Goal: Task Accomplishment & Management: Manage account settings

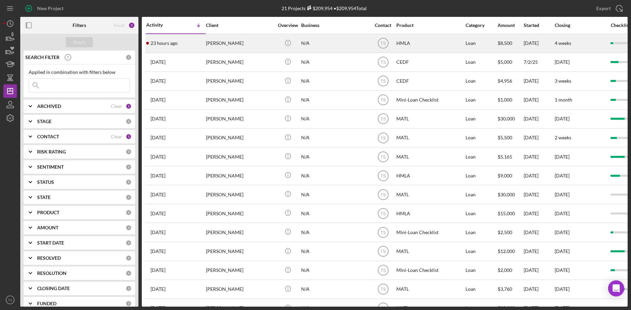
click at [218, 42] on div "[PERSON_NAME]" at bounding box center [239, 43] width 67 height 18
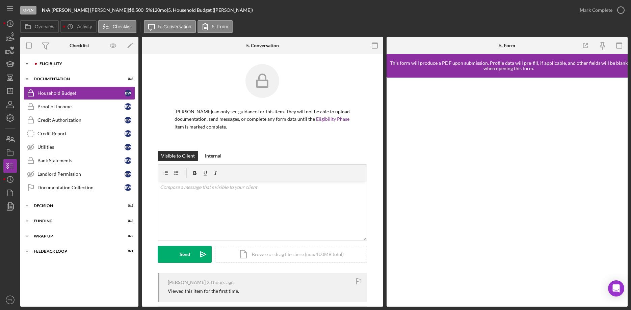
click at [27, 64] on polyline at bounding box center [27, 63] width 2 height 1
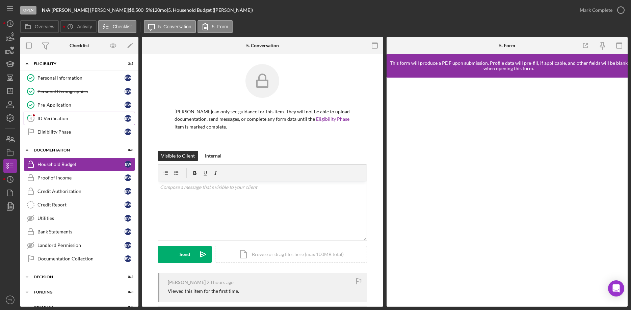
click at [54, 120] on div "ID Verification" at bounding box center [80, 118] width 87 height 5
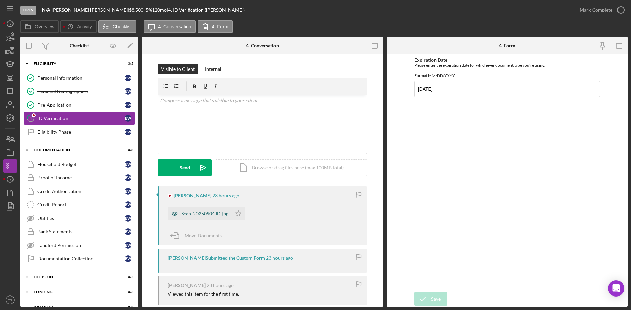
click at [213, 218] on div "Scan_20250904 ID.jpg" at bounding box center [200, 213] width 64 height 13
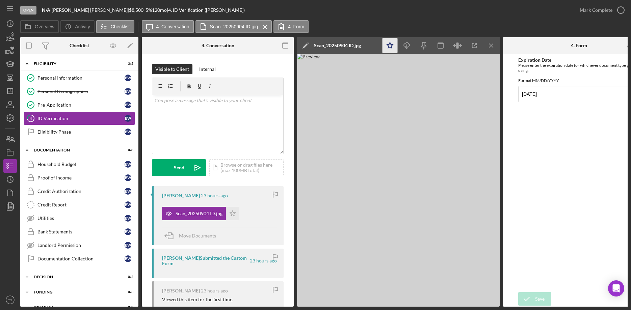
click at [388, 46] on icon "Icon/Star" at bounding box center [389, 45] width 15 height 15
click at [592, 13] on div "Mark Complete" at bounding box center [595, 9] width 33 height 13
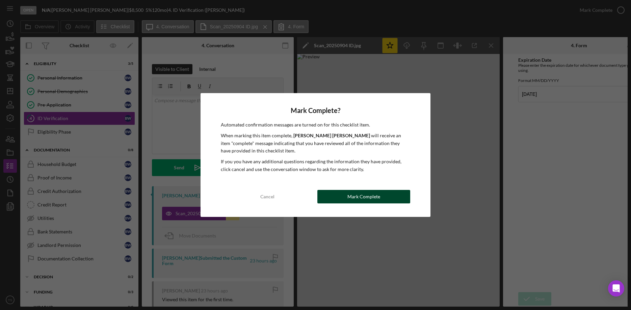
click at [371, 194] on div "Mark Complete" at bounding box center [363, 196] width 33 height 13
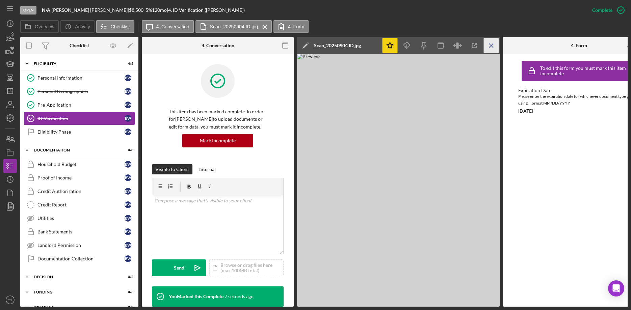
click at [495, 47] on icon "Icon/Menu Close" at bounding box center [491, 45] width 15 height 15
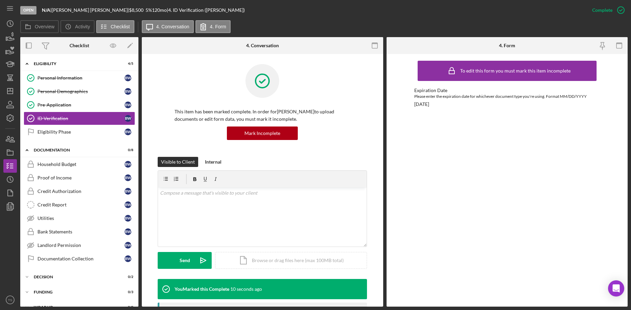
drag, startPoint x: 599, startPoint y: 12, endPoint x: 284, endPoint y: 37, distance: 315.8
click at [423, 18] on div "Open N/A | [PERSON_NAME] | $8,500 $8,500 5 % 120 mo | 4. ID Verification ([PERS…" at bounding box center [323, 153] width 607 height 307
click at [62, 129] on div "Eligibility Phase" at bounding box center [80, 131] width 87 height 5
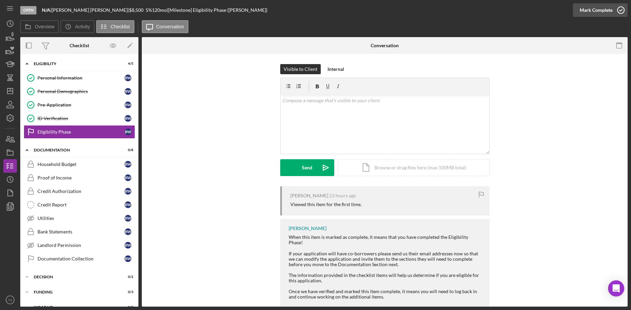
click at [586, 9] on div "Mark Complete" at bounding box center [595, 9] width 33 height 13
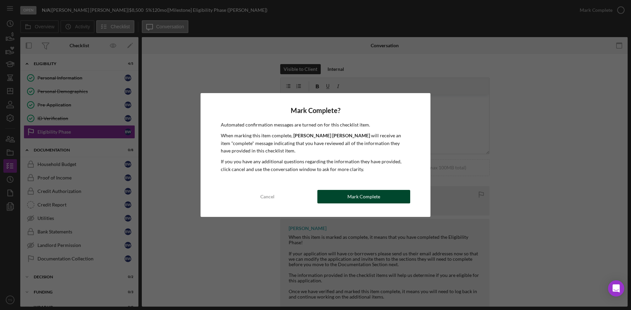
drag, startPoint x: 334, startPoint y: 196, endPoint x: 312, endPoint y: 196, distance: 22.3
click at [334, 196] on button "Mark Complete" at bounding box center [363, 196] width 93 height 13
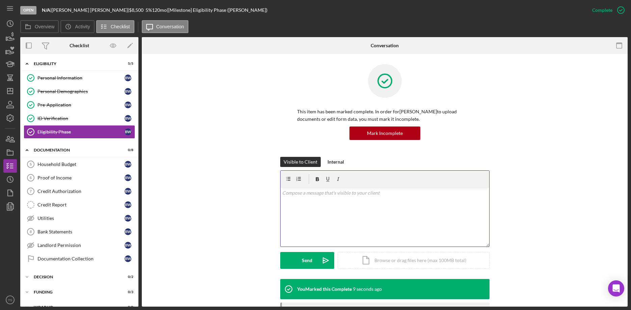
click at [328, 199] on div "v Color teal Color pink Remove color Add row above Add row below Add column bef…" at bounding box center [384, 217] width 209 height 59
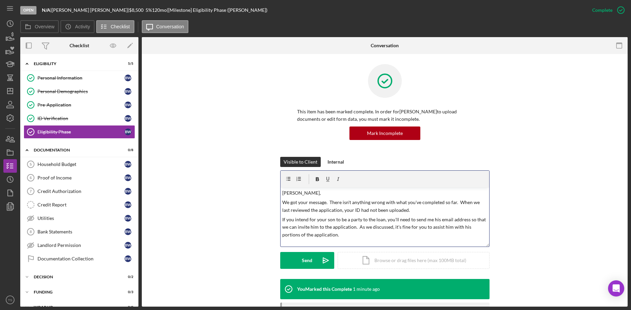
scroll to position [3, 0]
click at [424, 206] on p "We got your message. There isn't anything wrong with what you've completed so f…" at bounding box center [384, 203] width 205 height 15
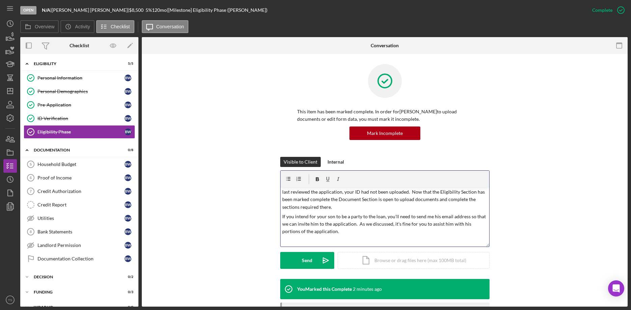
click at [343, 237] on div "v Color teal Color pink Remove color Add row above Add row below Add column bef…" at bounding box center [384, 217] width 209 height 59
click at [332, 243] on p "Warm regard," at bounding box center [384, 240] width 205 height 7
click at [309, 242] on p "Warm regard," at bounding box center [384, 240] width 205 height 7
click at [318, 242] on p "Warm regards," at bounding box center [384, 240] width 205 height 7
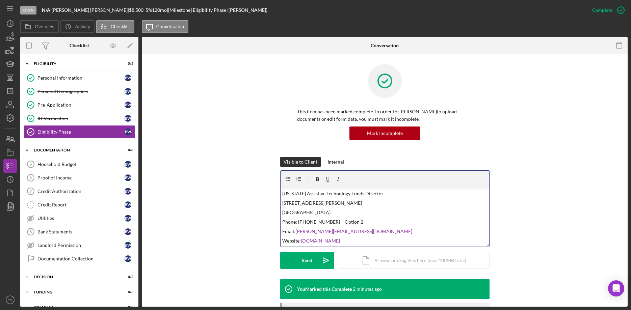
scroll to position [0, 0]
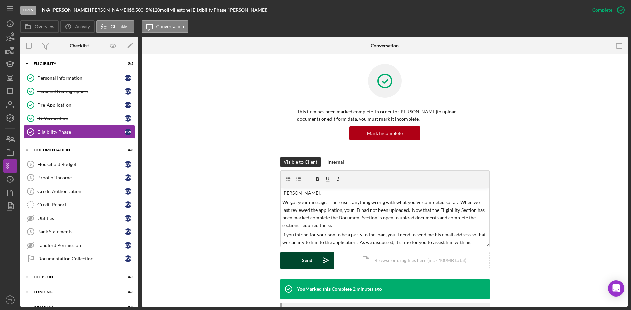
click at [309, 259] on div "Send" at bounding box center [307, 260] width 10 height 17
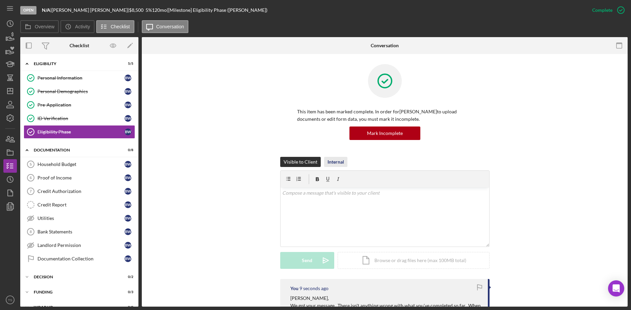
click at [339, 163] on div "Internal" at bounding box center [335, 162] width 17 height 10
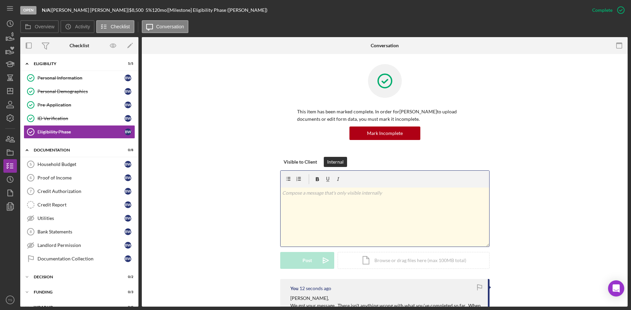
click at [310, 196] on p at bounding box center [384, 192] width 205 height 7
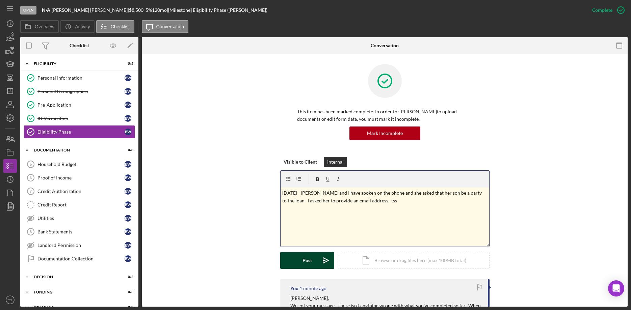
click at [308, 257] on div "Post" at bounding box center [306, 260] width 9 height 17
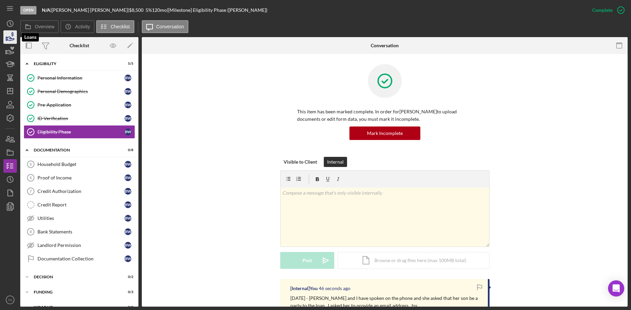
click at [11, 36] on icon "button" at bounding box center [10, 37] width 17 height 17
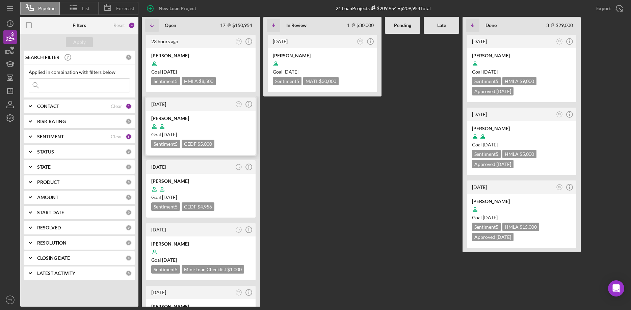
click at [208, 126] on div at bounding box center [200, 126] width 99 height 13
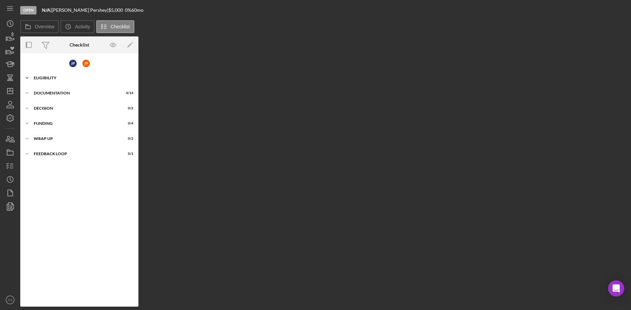
click at [27, 78] on polyline at bounding box center [27, 77] width 2 height 1
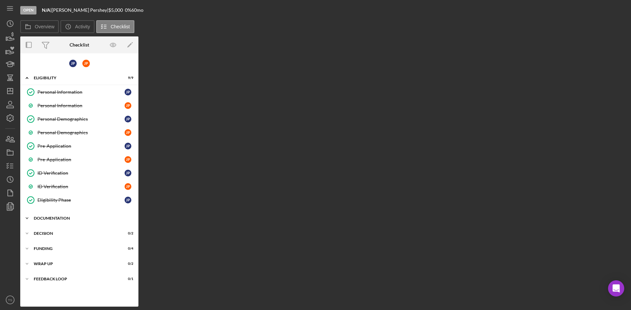
click at [25, 218] on icon "Icon/Expander" at bounding box center [26, 218] width 13 height 13
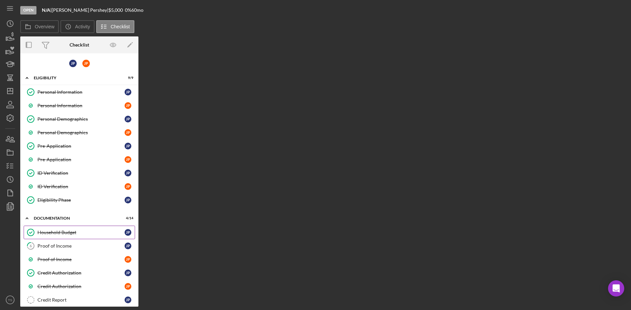
scroll to position [175, 0]
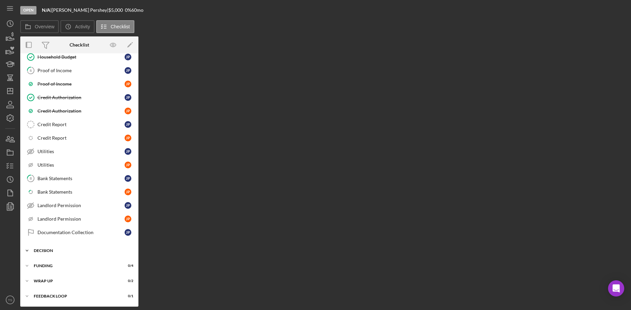
click at [29, 251] on icon "Icon/Expander" at bounding box center [26, 250] width 13 height 13
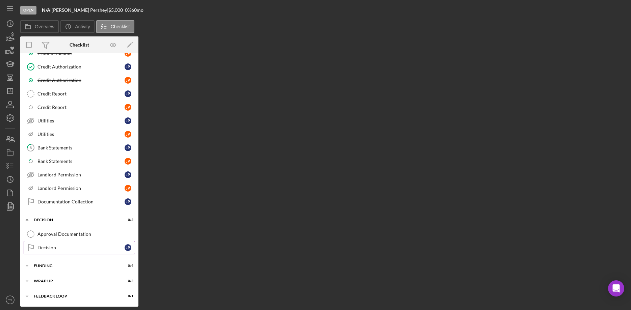
click at [50, 249] on div "Decision" at bounding box center [80, 247] width 87 height 5
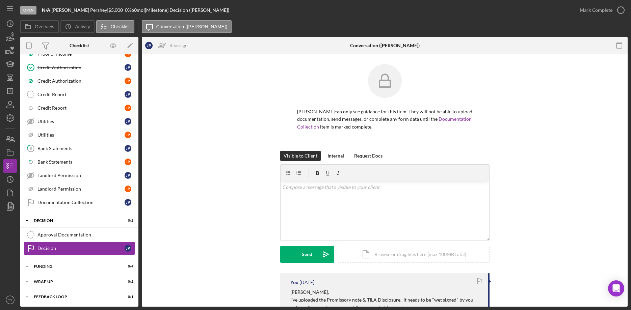
scroll to position [207, 0]
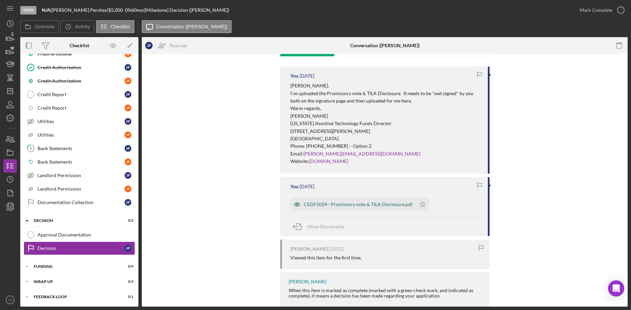
click at [347, 205] on div "CEDF5024 - Promissory note & TILA Disclosure.pdf" at bounding box center [358, 204] width 109 height 5
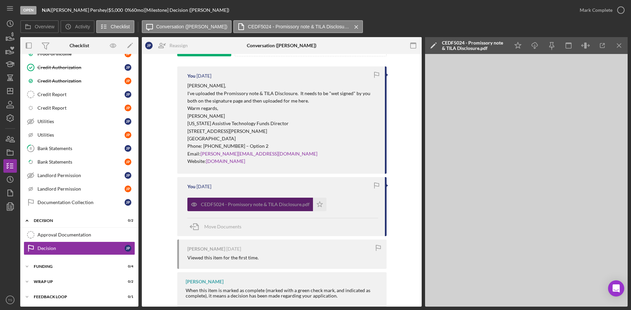
click at [347, 205] on div "CEDF5024 - Promissory note & TILA Disclosure.pdf Icon/Star" at bounding box center [282, 202] width 191 height 17
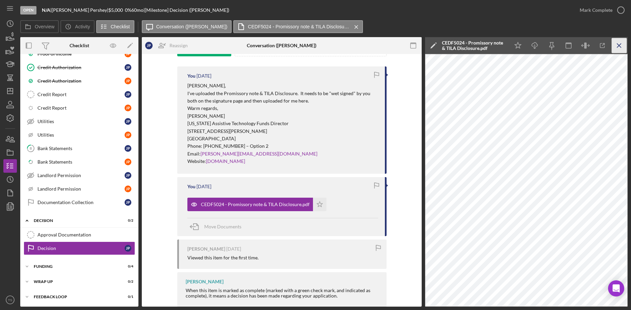
click at [621, 46] on icon "Icon/Menu Close" at bounding box center [618, 45] width 15 height 15
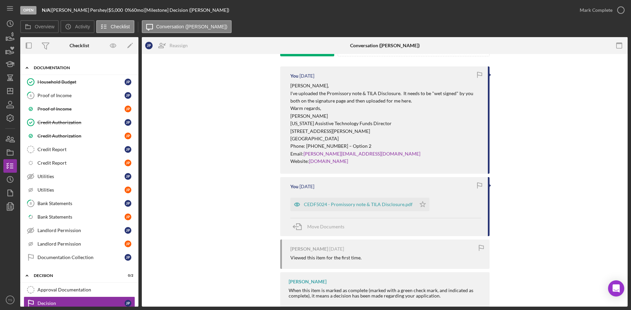
scroll to position [207, 0]
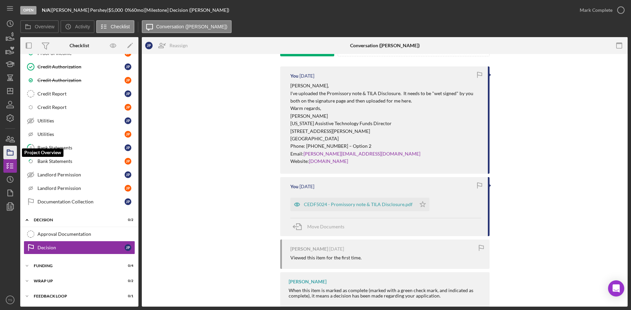
click at [8, 154] on icon "button" at bounding box center [10, 152] width 17 height 17
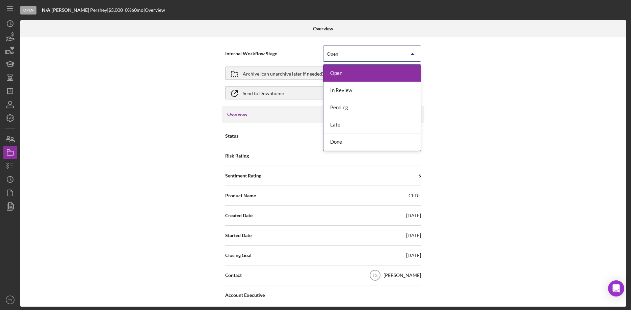
click at [386, 55] on div "Open" at bounding box center [363, 54] width 81 height 16
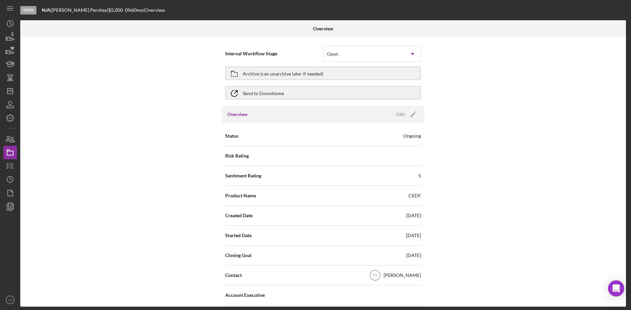
click at [494, 87] on div "Internal Workflow Stage Open Icon/Dropdown Arrow Archive (can unarchive later i…" at bounding box center [322, 172] width 605 height 270
